Goal: Task Accomplishment & Management: Complete application form

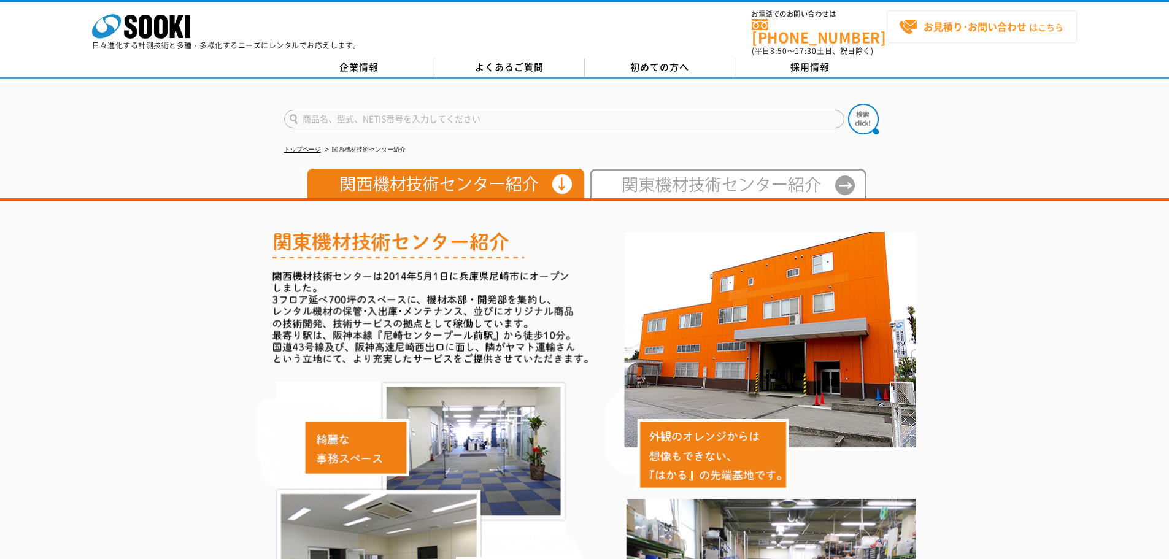
click at [1036, 25] on span "お見積り･お問い合わせ はこちら" at bounding box center [981, 27] width 164 height 18
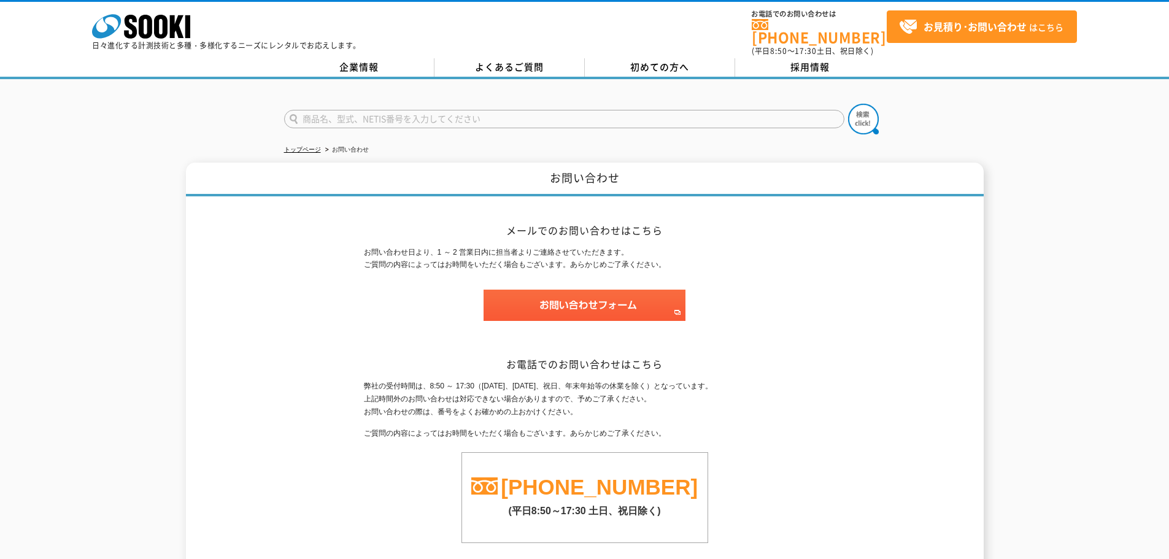
scroll to position [123, 0]
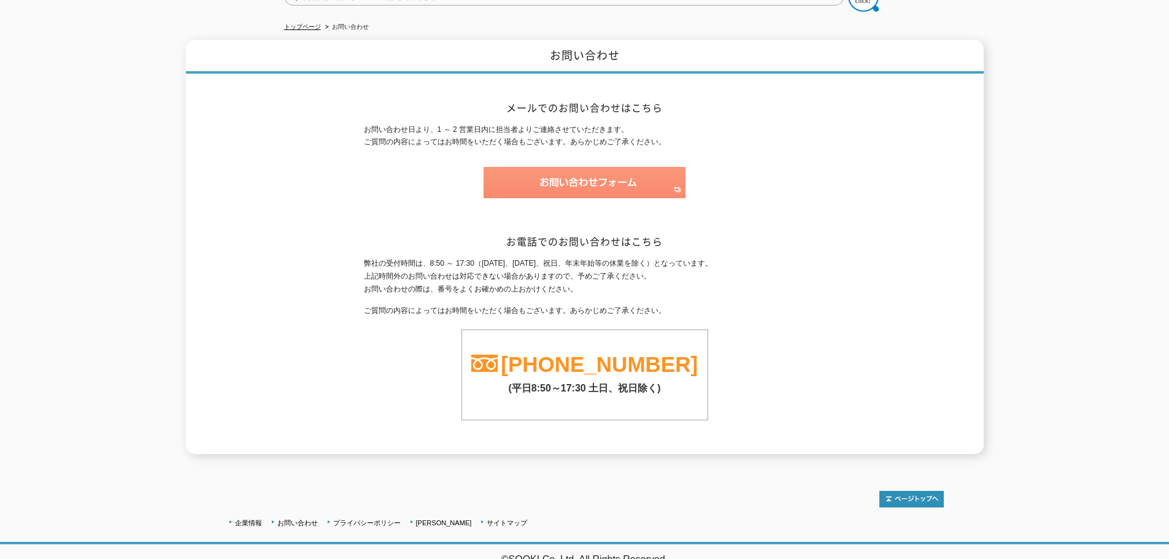
click at [550, 169] on img at bounding box center [584, 182] width 202 height 31
